Goal: Information Seeking & Learning: Compare options

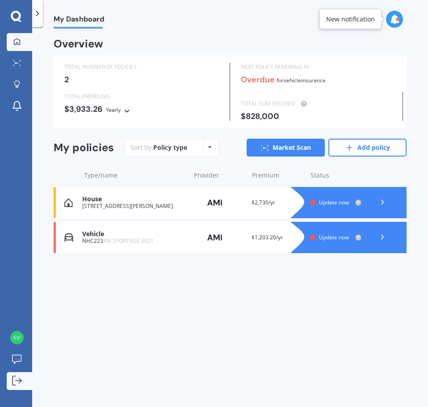
drag, startPoint x: 369, startPoint y: 149, endPoint x: 26, endPoint y: 374, distance: 410.0
click at [369, 149] on link "Add policy" at bounding box center [367, 148] width 78 height 18
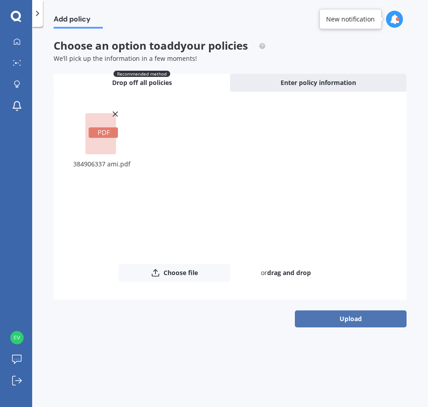
click at [351, 323] on button "Upload" at bounding box center [351, 318] width 112 height 17
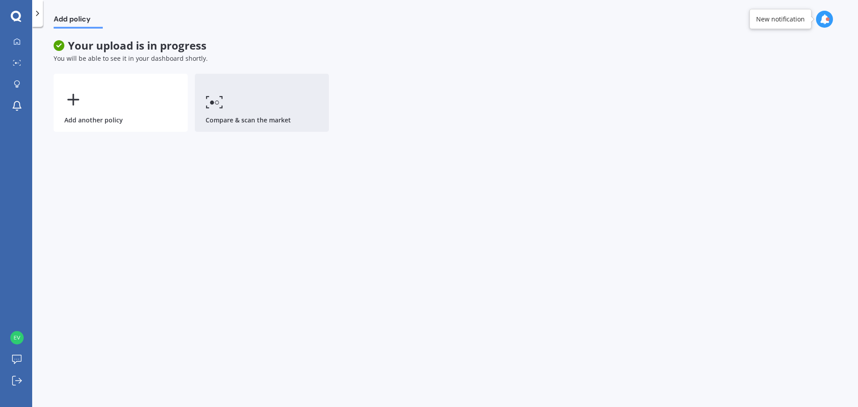
click at [250, 112] on link "Compare & scan the market" at bounding box center [262, 103] width 134 height 58
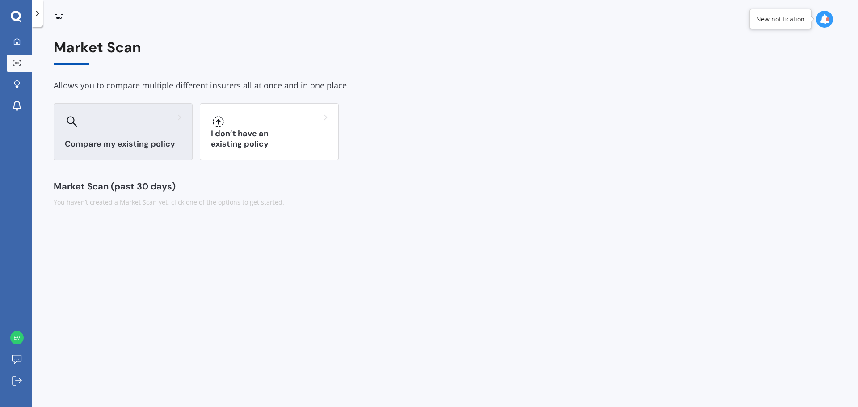
click at [126, 132] on div "Compare my existing policy" at bounding box center [123, 131] width 139 height 57
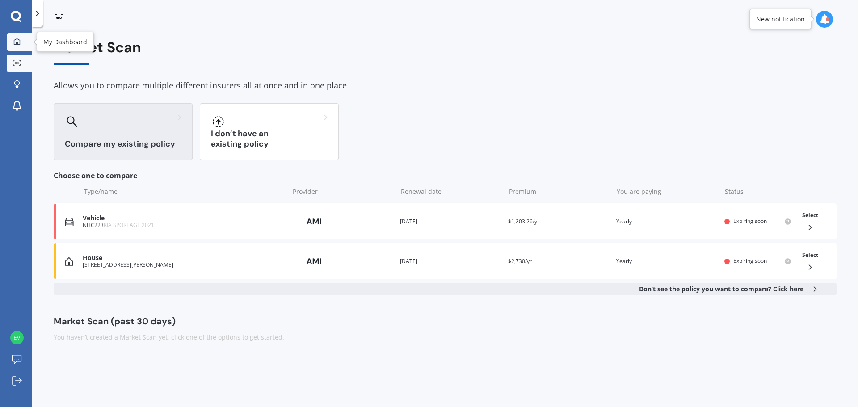
click at [21, 45] on div at bounding box center [16, 42] width 13 height 8
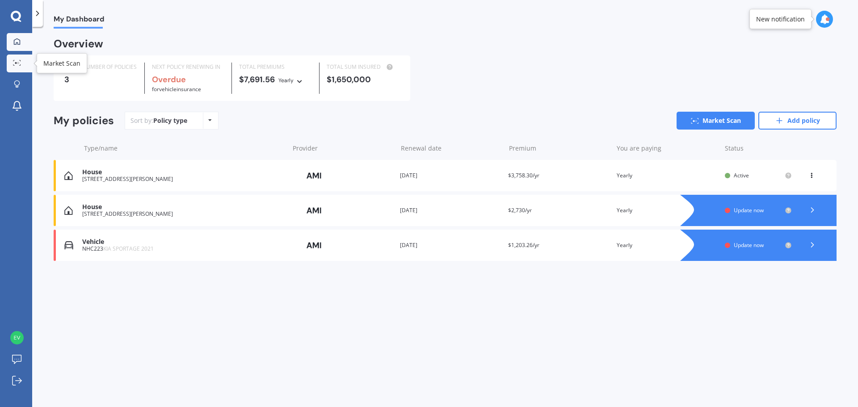
click at [25, 58] on link "Market Scan" at bounding box center [19, 64] width 25 height 18
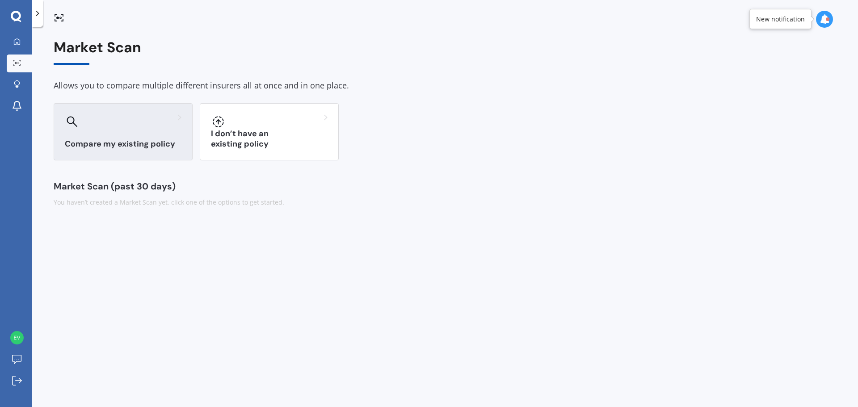
click at [130, 131] on div "Compare my existing policy" at bounding box center [123, 131] width 139 height 57
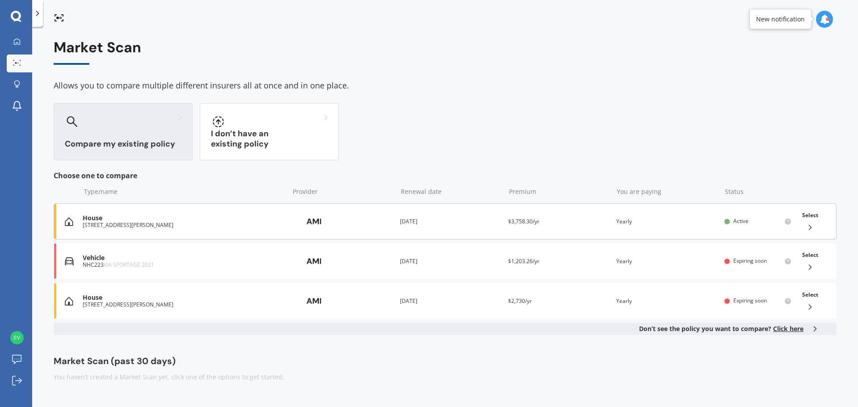
click at [560, 216] on div "House [STREET_ADDRESS][PERSON_NAME] Provider Renewal date [DATE] Premium $3,758…" at bounding box center [445, 221] width 783 height 36
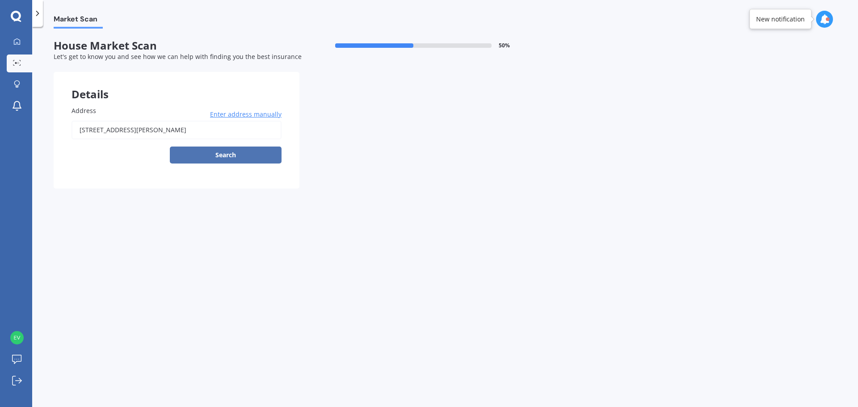
click at [227, 155] on button "Search" at bounding box center [226, 155] width 112 height 17
type input "[STREET_ADDRESS][PERSON_NAME]"
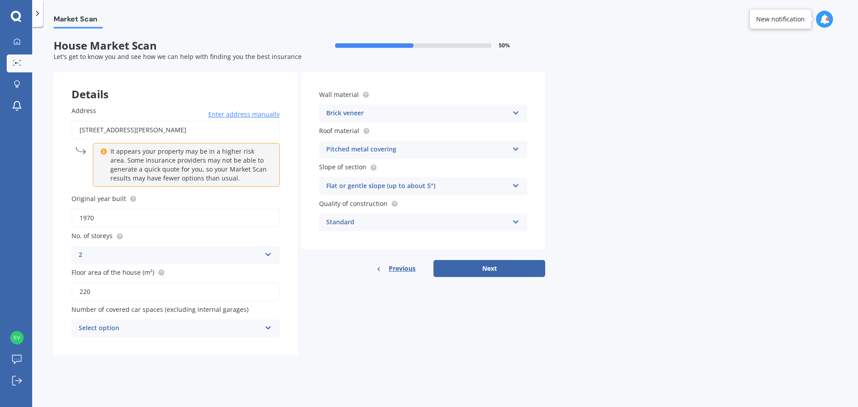
click at [168, 129] on input "[STREET_ADDRESS][PERSON_NAME]" at bounding box center [175, 130] width 208 height 19
drag, startPoint x: 435, startPoint y: 374, endPoint x: 423, endPoint y: 360, distance: 19.1
click at [433, 370] on div "Market Scan House Market Scan 50 % Let's get to know you and see how we can hel…" at bounding box center [445, 219] width 826 height 380
click at [143, 130] on input "[STREET_ADDRESS][PERSON_NAME]" at bounding box center [175, 130] width 208 height 19
click at [360, 319] on div "Details Address [STREET_ADDRESS][PERSON_NAME] Enter address manually It appears…" at bounding box center [300, 213] width 492 height 283
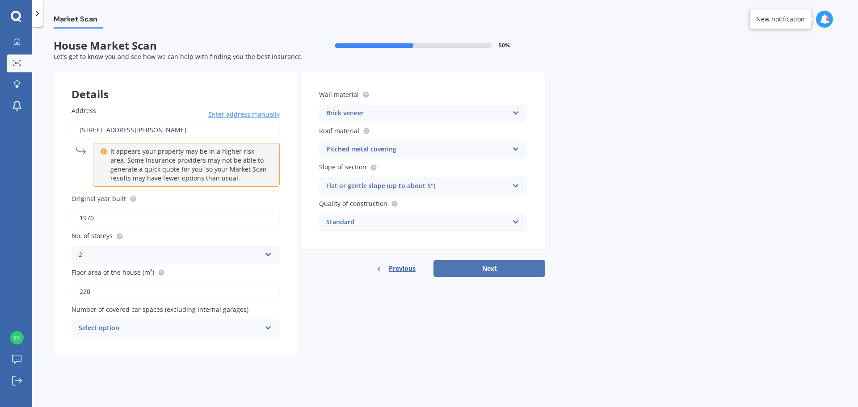
click at [506, 268] on button "Next" at bounding box center [489, 268] width 112 height 17
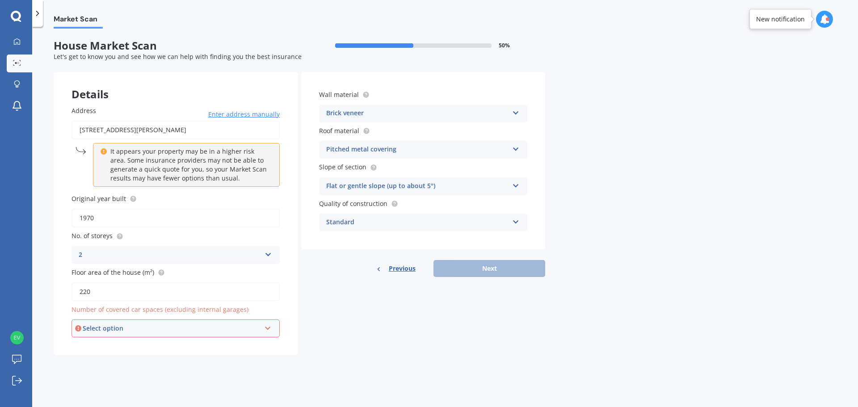
click at [157, 333] on div "Select option" at bounding box center [172, 328] width 178 height 10
click at [157, 333] on div "0" at bounding box center [172, 328] width 178 height 10
click at [159, 333] on div "Select option" at bounding box center [172, 328] width 178 height 10
click at [139, 236] on div "0" at bounding box center [175, 231] width 206 height 16
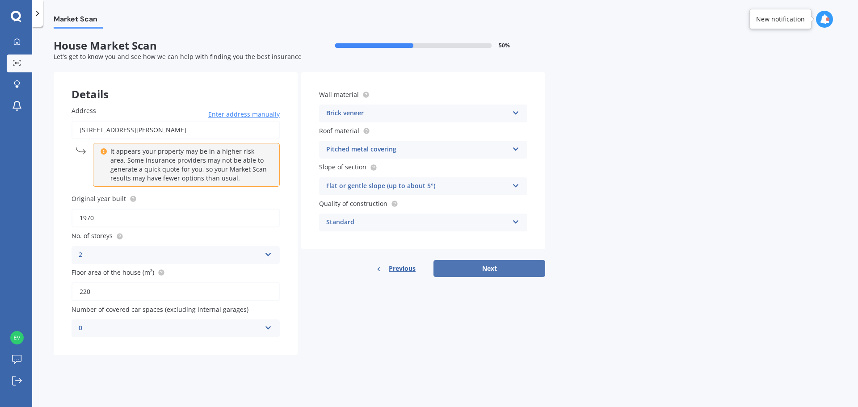
click at [512, 267] on button "Next" at bounding box center [489, 268] width 112 height 17
select select "29"
select select "11"
select select "1985"
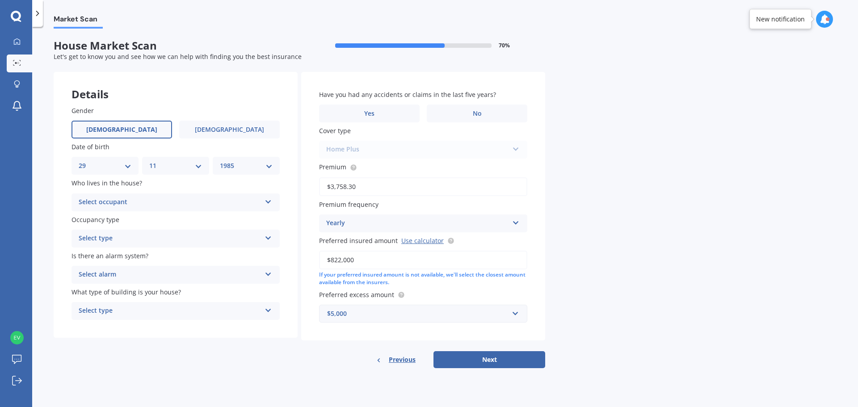
click at [177, 201] on div "Select occupant" at bounding box center [170, 202] width 182 height 11
click at [176, 201] on div "Owner" at bounding box center [170, 202] width 182 height 11
click at [160, 202] on div "Select occupant" at bounding box center [172, 202] width 178 height 10
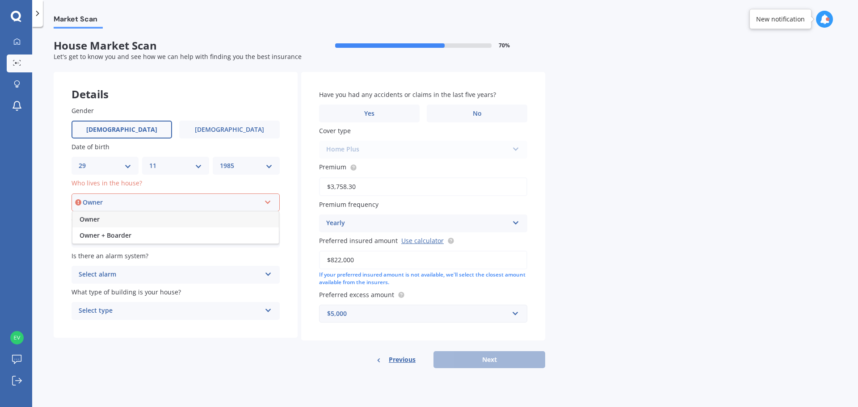
click at [105, 223] on div "Owner" at bounding box center [175, 219] width 206 height 16
click at [163, 245] on div "Select type Permanent Holiday (without tenancy)" at bounding box center [175, 239] width 208 height 18
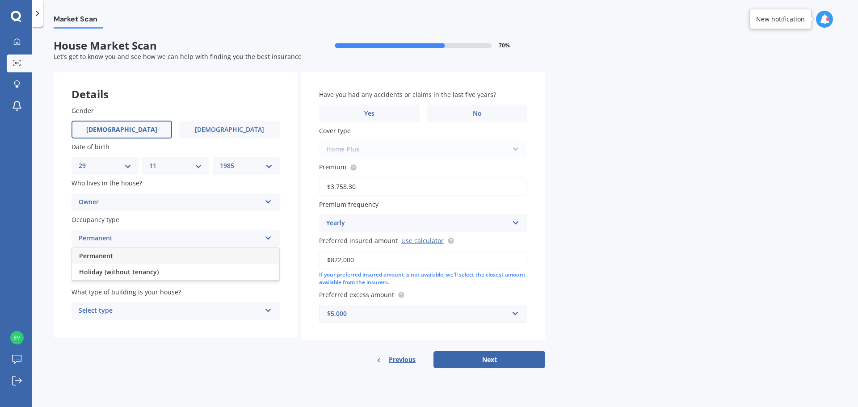
click at [130, 257] on div "Permanent" at bounding box center [175, 256] width 207 height 16
click at [162, 274] on div "Select alarm" at bounding box center [170, 274] width 182 height 11
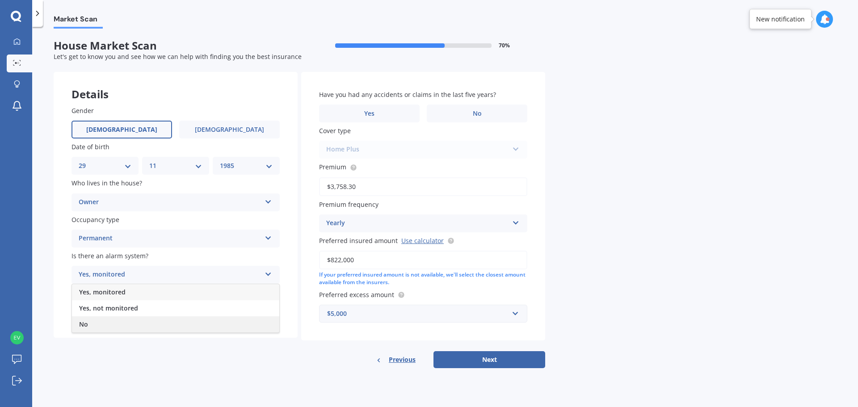
click at [114, 325] on div "No" at bounding box center [175, 324] width 207 height 16
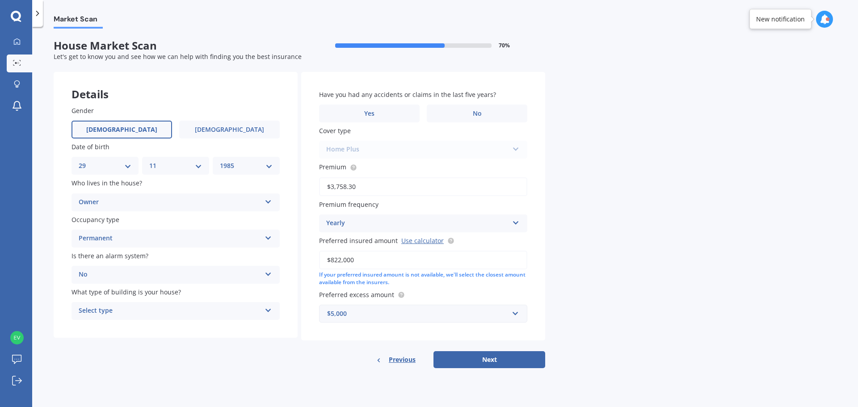
click at [139, 316] on div "Select type" at bounding box center [170, 311] width 182 height 11
click at [130, 331] on div "Freestanding" at bounding box center [175, 328] width 207 height 16
click at [487, 113] on label "No" at bounding box center [477, 114] width 101 height 18
click at [0, 0] on input "No" at bounding box center [0, 0] width 0 height 0
drag, startPoint x: 496, startPoint y: 363, endPoint x: 684, endPoint y: 283, distance: 204.6
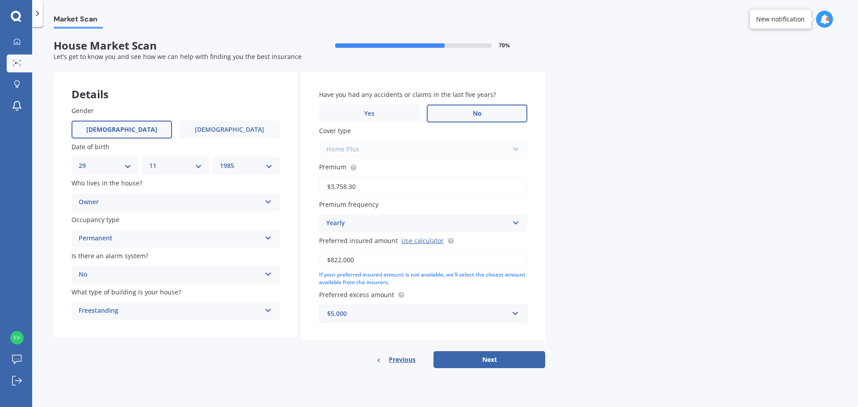
click at [496, 363] on button "Next" at bounding box center [489, 359] width 112 height 17
select select "29"
select select "11"
select select "1985"
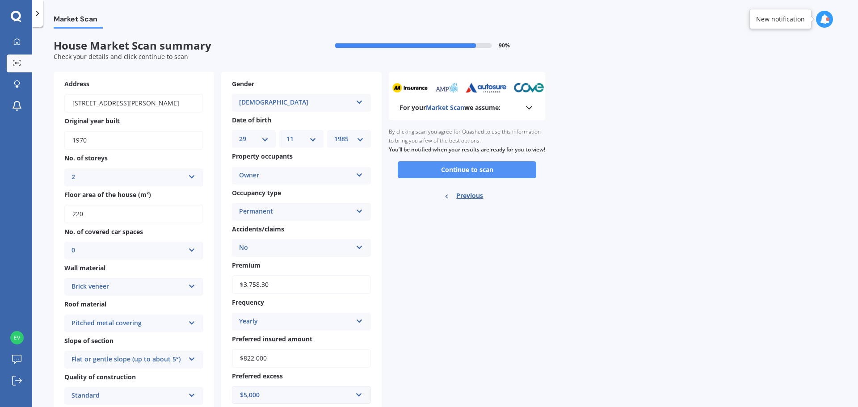
click at [469, 178] on button "Continue to scan" at bounding box center [467, 169] width 139 height 17
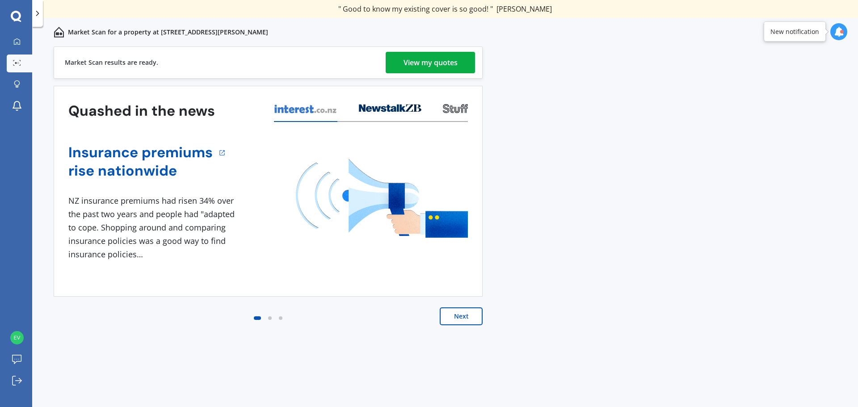
click at [412, 58] on div "View my quotes" at bounding box center [430, 62] width 54 height 21
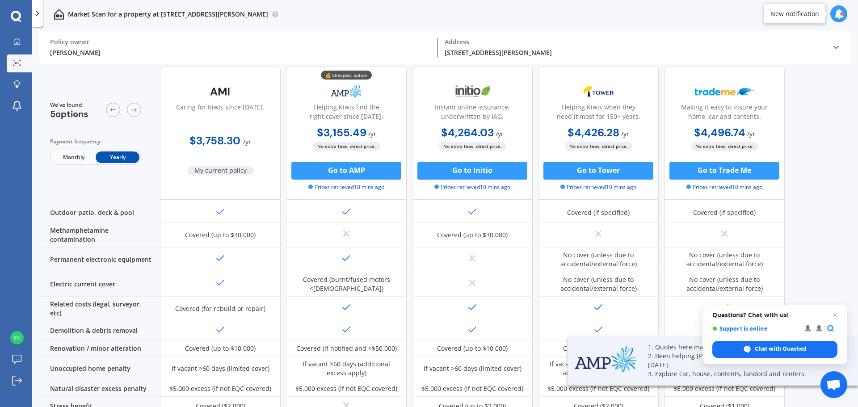
scroll to position [89, 0]
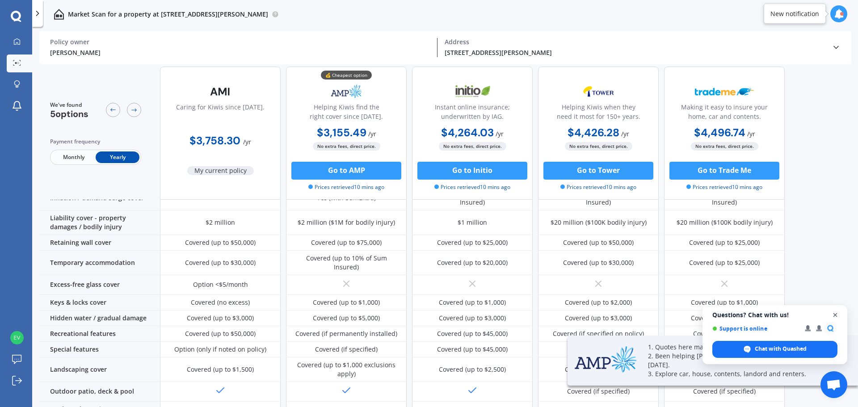
click at [836, 316] on span "Open chat" at bounding box center [835, 315] width 11 height 11
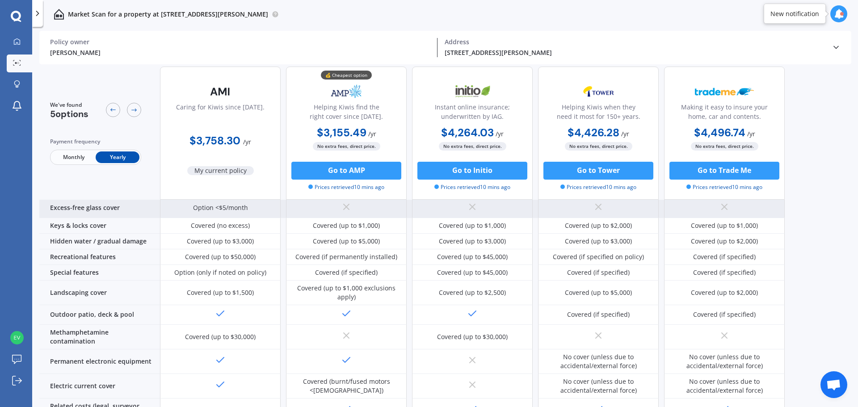
scroll to position [0, 0]
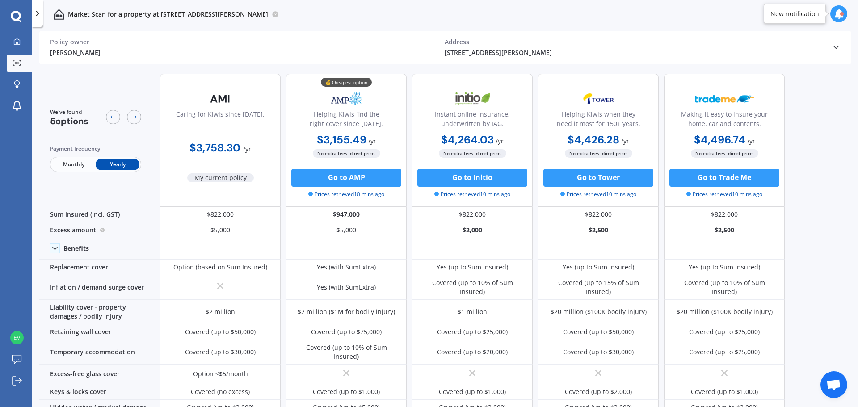
click at [841, 16] on div at bounding box center [838, 13] width 17 height 17
click at [645, 46] on div "Address" at bounding box center [635, 42] width 380 height 8
